Goal: Task Accomplishment & Management: Use online tool/utility

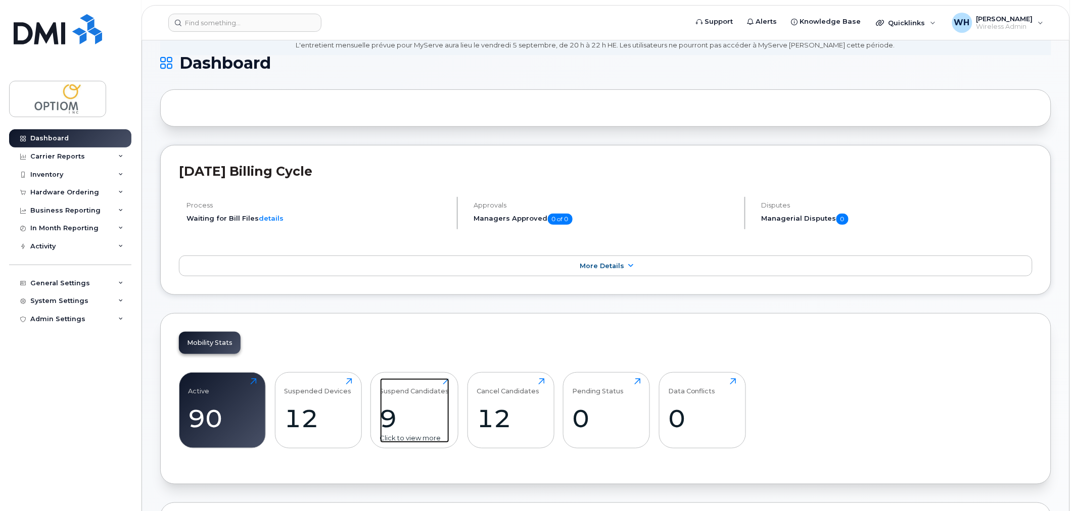
scroll to position [56, 0]
click at [392, 394] on div "Suspend Candidates" at bounding box center [414, 386] width 69 height 17
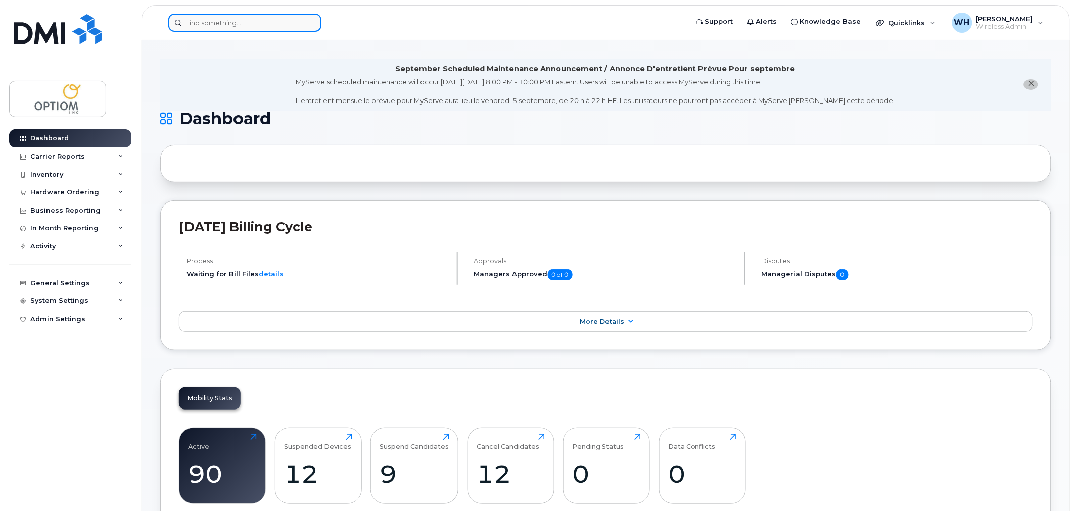
click at [275, 16] on input at bounding box center [244, 23] width 153 height 18
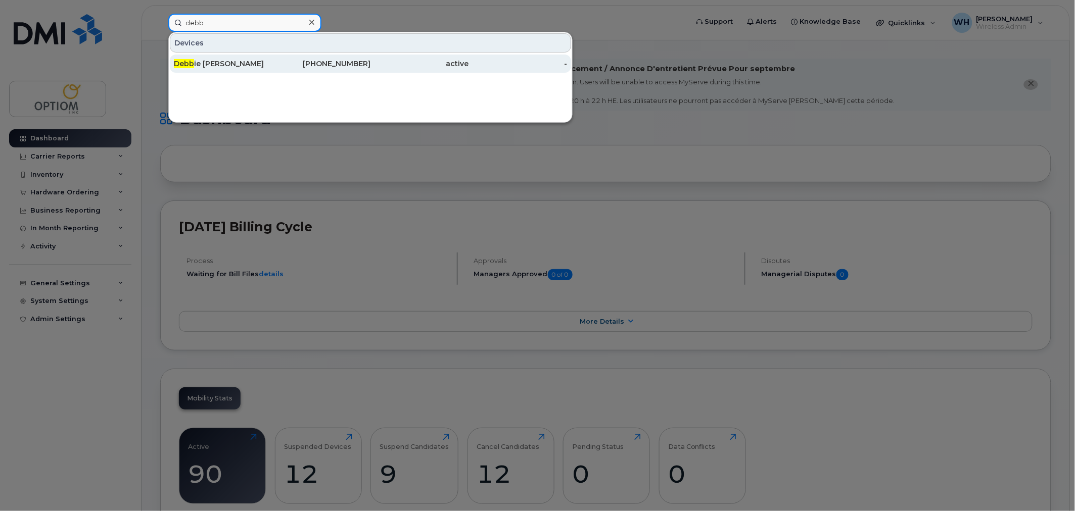
type input "debb"
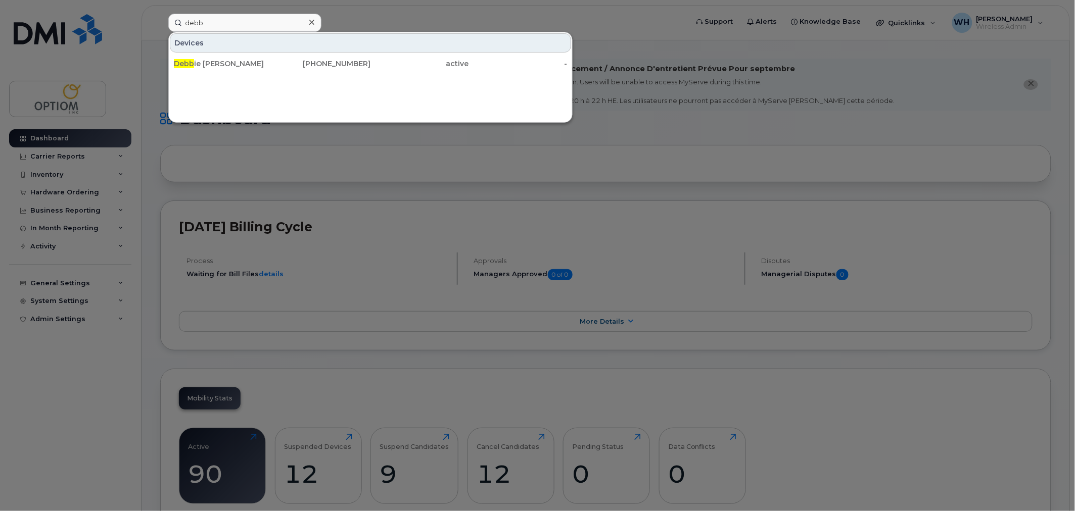
drag, startPoint x: 244, startPoint y: 63, endPoint x: 401, endPoint y: 83, distance: 159.1
click at [244, 63] on div "Debb ie Ann Radulescu" at bounding box center [223, 64] width 99 height 10
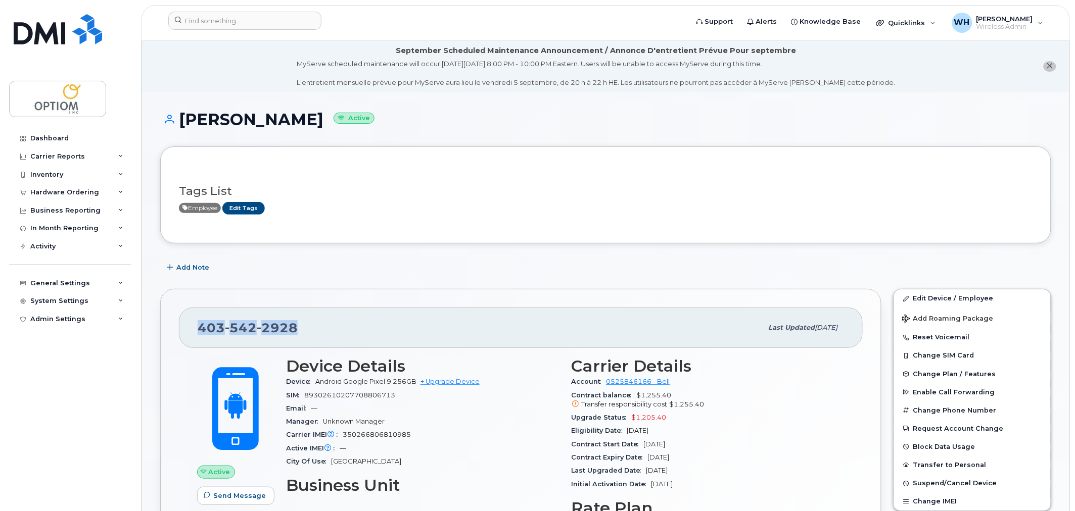
drag, startPoint x: 199, startPoint y: 329, endPoint x: 299, endPoint y: 328, distance: 100.1
click at [299, 328] on div "403 542 2928" at bounding box center [480, 327] width 565 height 21
copy span "403 542 2928"
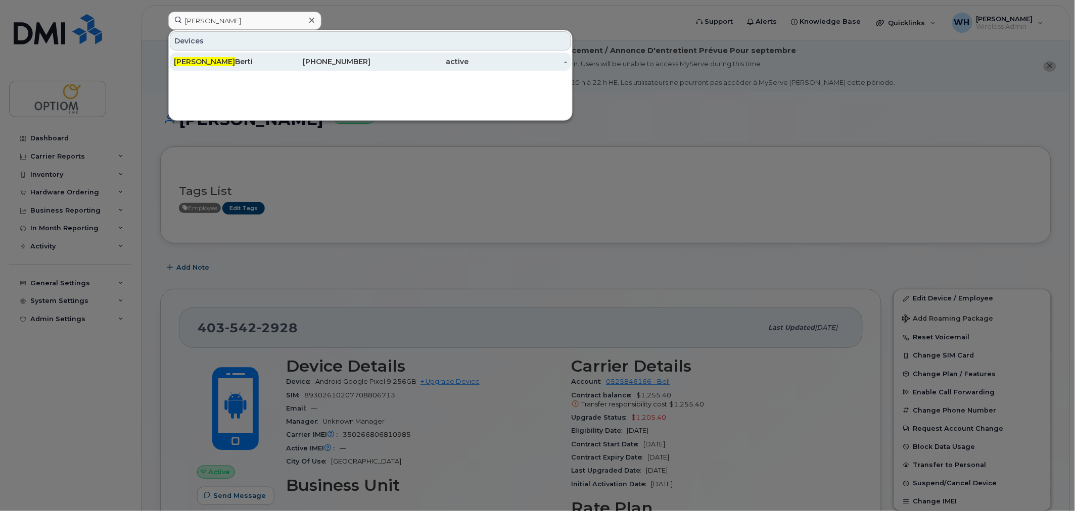
type input "kim"
drag, startPoint x: 255, startPoint y: 63, endPoint x: 296, endPoint y: 67, distance: 41.6
click at [255, 63] on div "Kim Berti" at bounding box center [223, 62] width 99 height 10
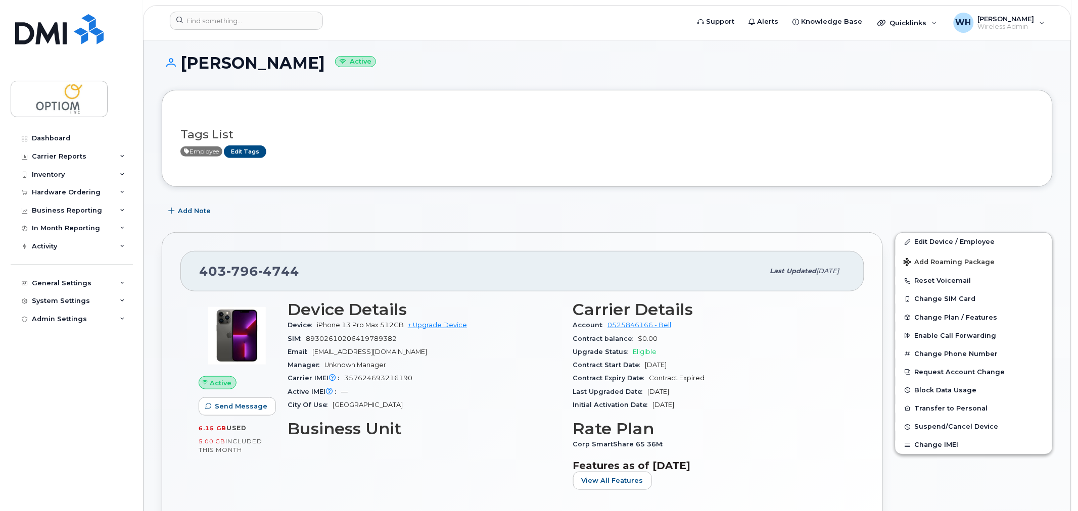
scroll to position [56, 0]
click at [960, 260] on span "Add Roaming Package" at bounding box center [947, 264] width 91 height 10
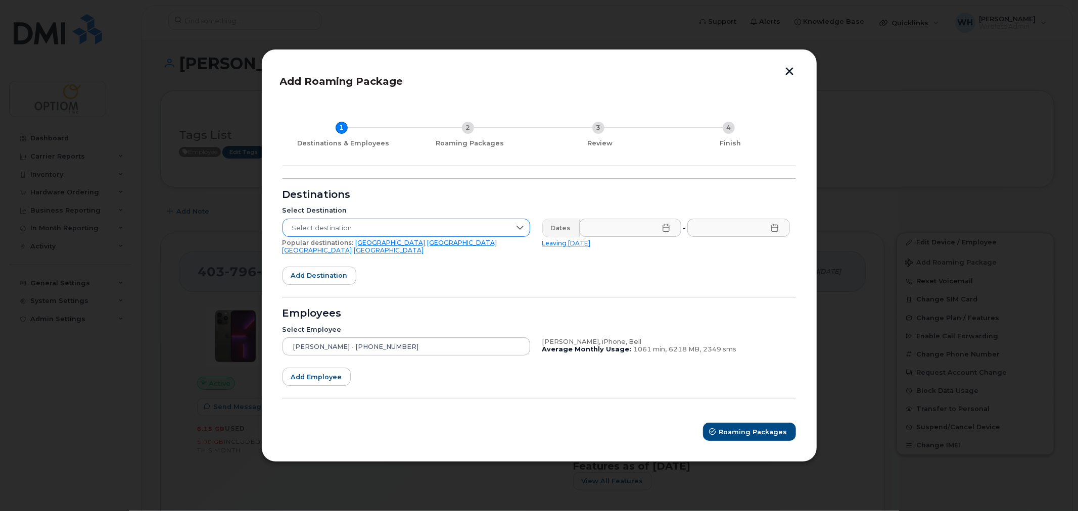
click at [468, 231] on span "Select destination" at bounding box center [396, 228] width 227 height 18
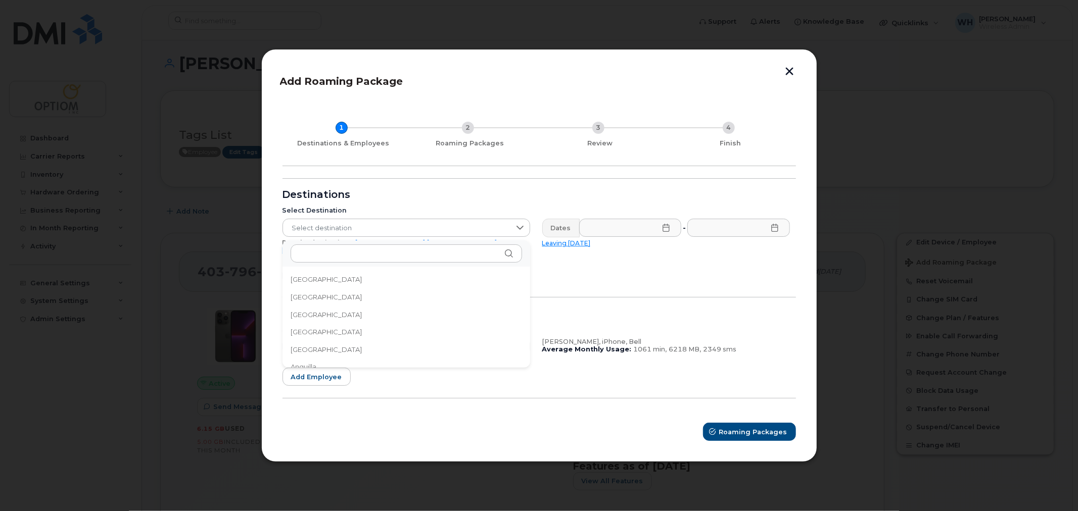
click at [587, 275] on form "Destinations Select Destination Select destination Popular destinations: [GEOGR…" at bounding box center [540, 309] width 514 height 263
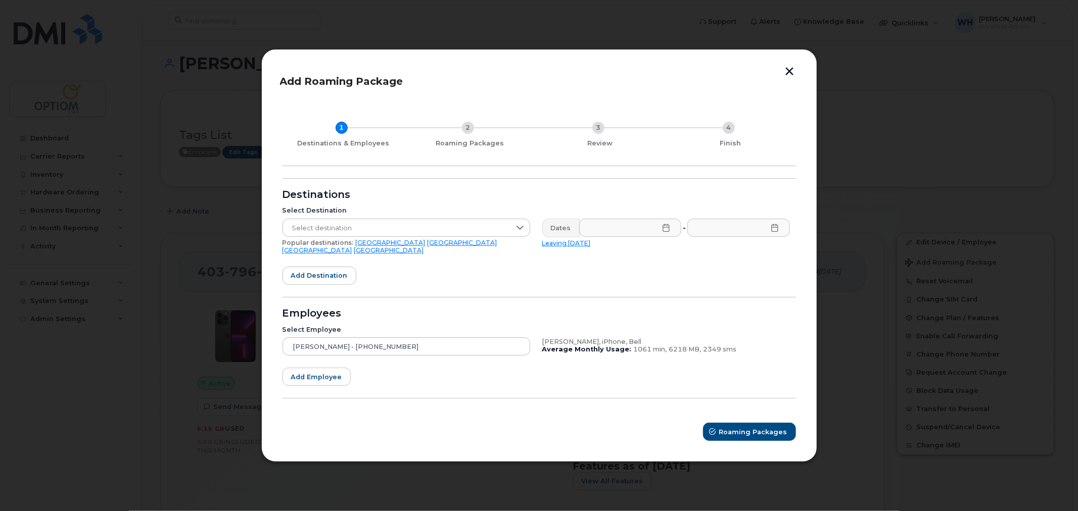
click at [352, 247] on link "[GEOGRAPHIC_DATA]" at bounding box center [318, 251] width 70 height 8
click at [666, 228] on icon at bounding box center [666, 228] width 8 height 8
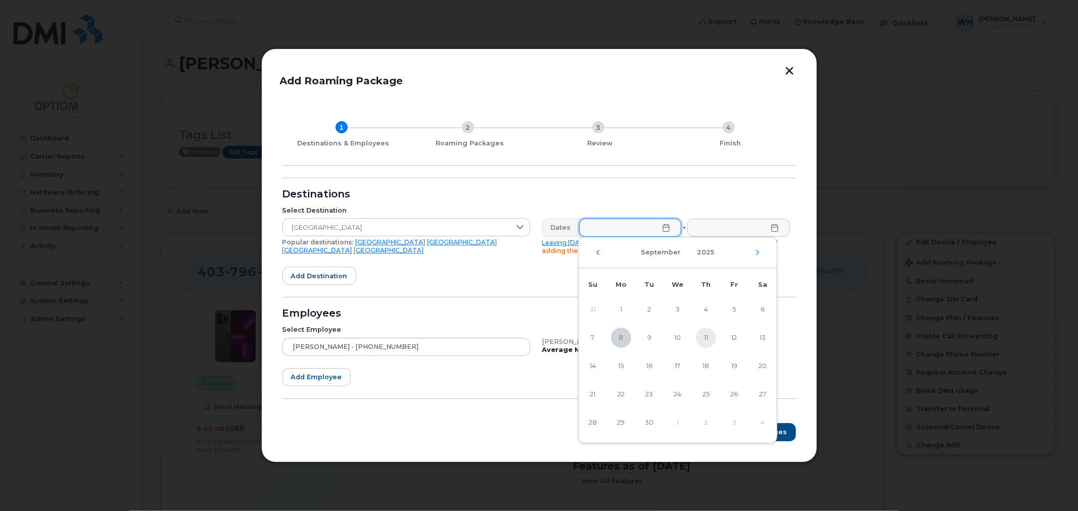
click at [702, 342] on span "11" at bounding box center [706, 338] width 20 height 20
type input "[DATE]"
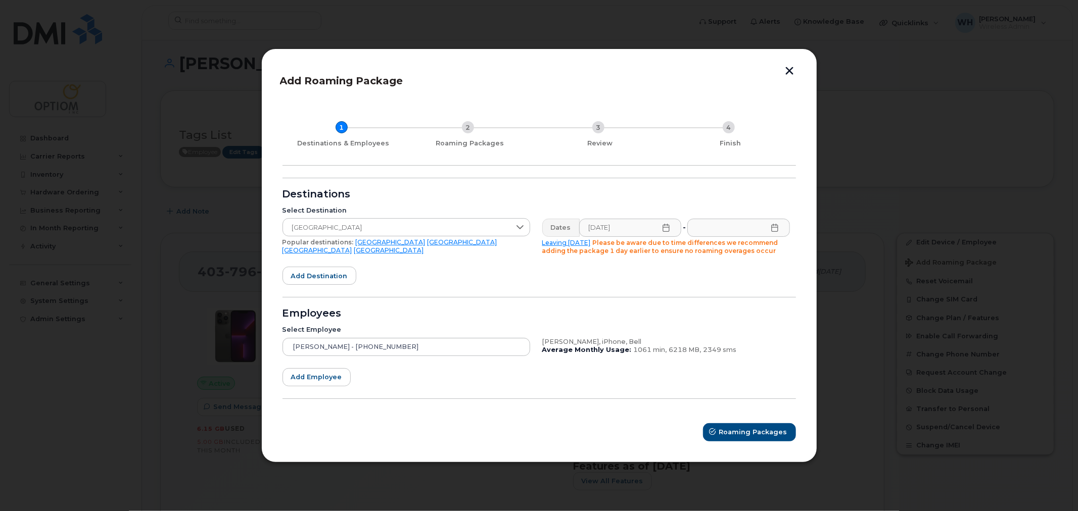
click at [772, 230] on icon at bounding box center [775, 228] width 8 height 8
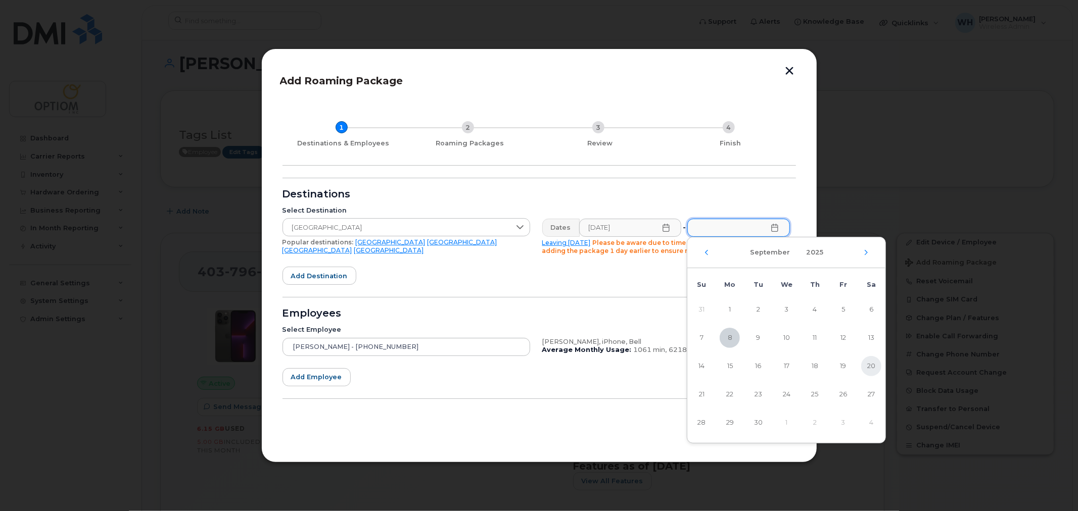
click at [873, 367] on span "20" at bounding box center [871, 366] width 20 height 20
type input "[DATE]"
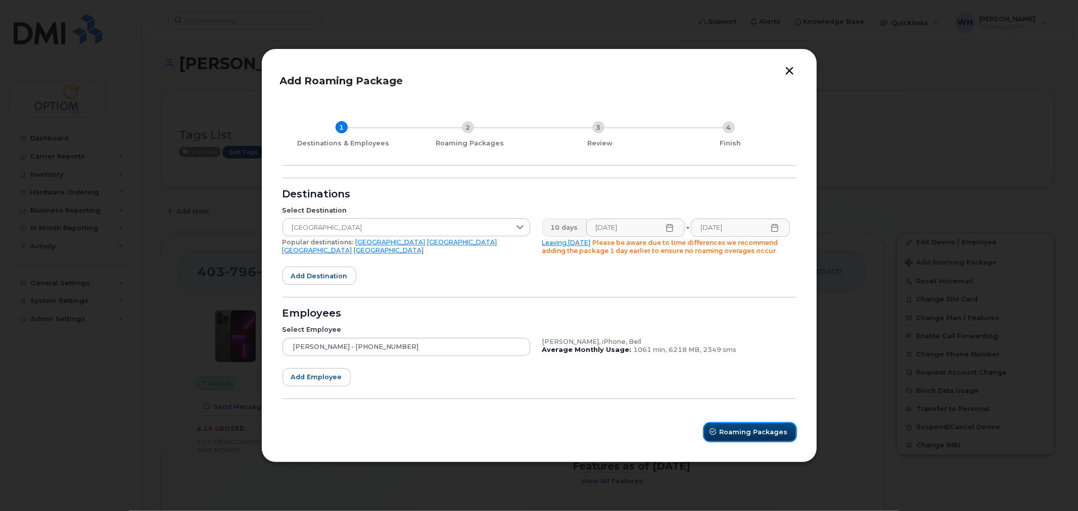
click at [740, 434] on span "Roaming Packages" at bounding box center [754, 433] width 68 height 10
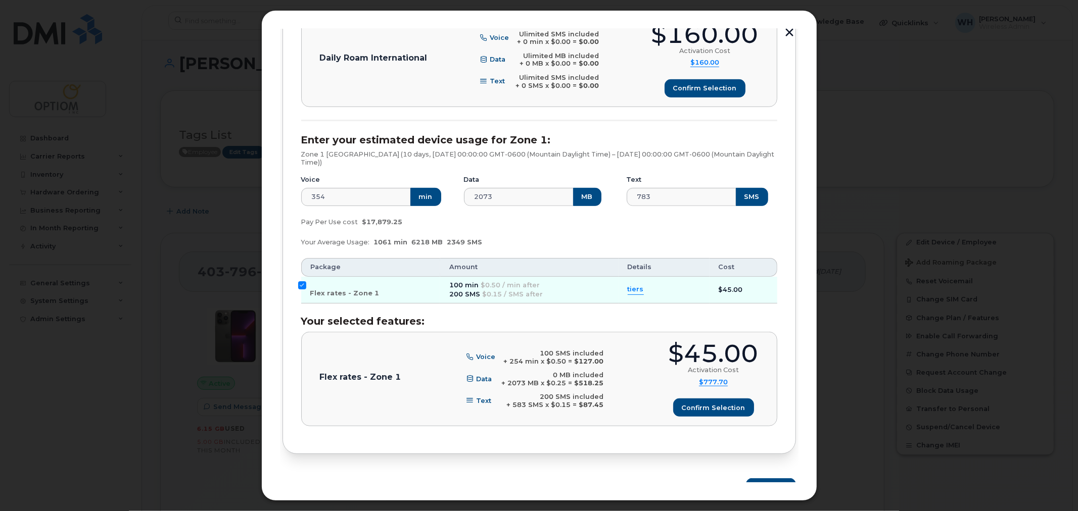
scroll to position [398, 0]
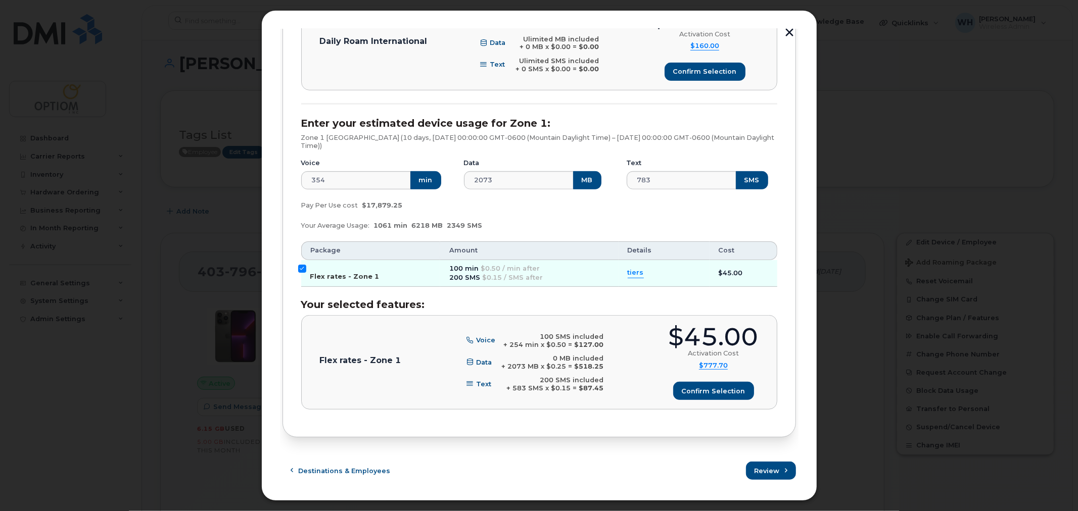
click at [305, 270] on input "Flex rates - Zone 1" at bounding box center [302, 269] width 8 height 8
checkbox input "false"
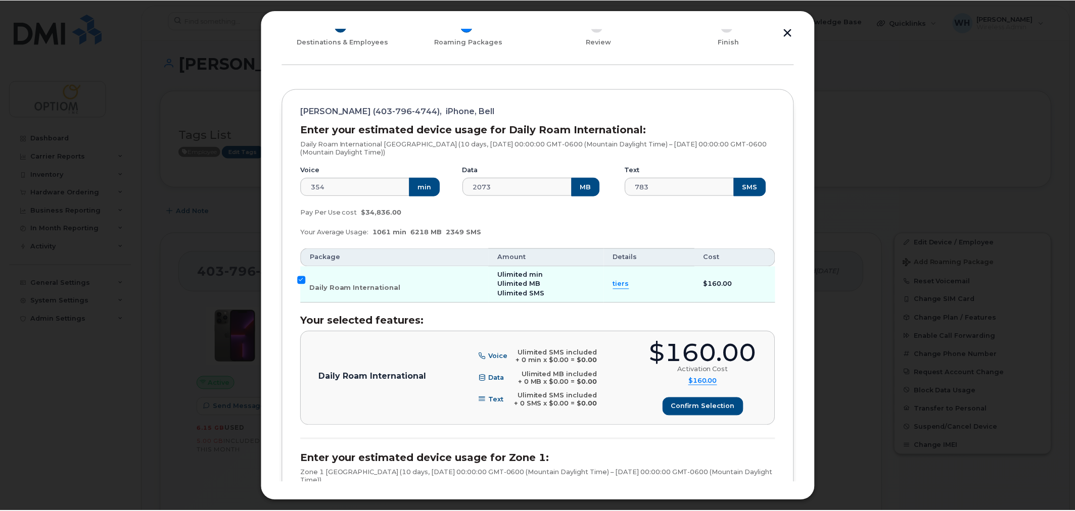
scroll to position [62, 0]
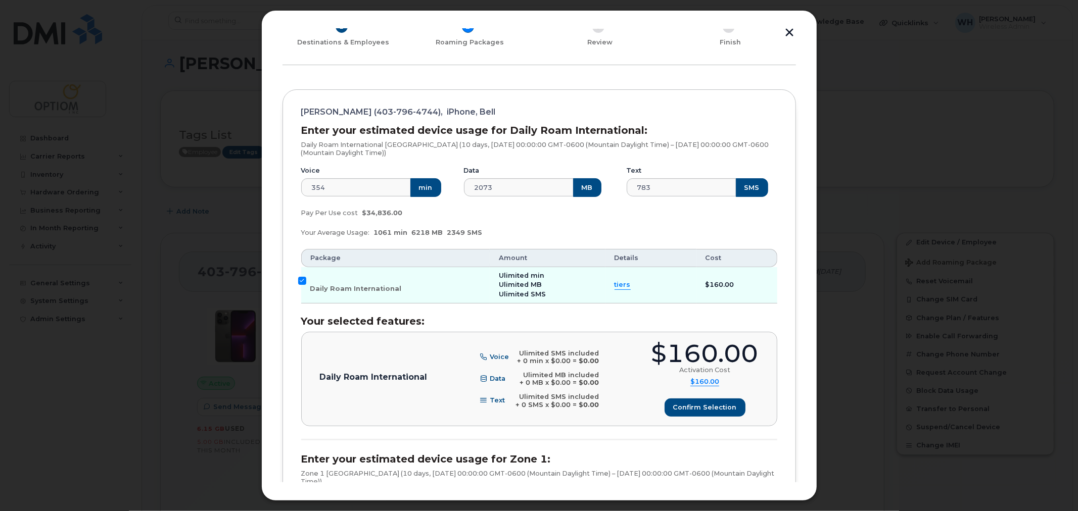
click at [789, 31] on button "button" at bounding box center [789, 33] width 15 height 11
